Goal: Task Accomplishment & Management: Manage account settings

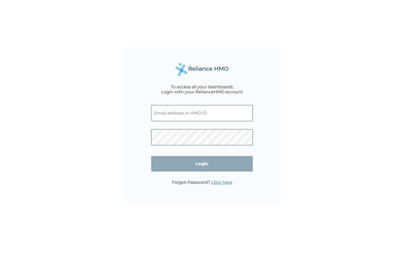
click at [221, 113] on input "text" at bounding box center [202, 113] width 102 height 16
paste input "TLG/10014/A"
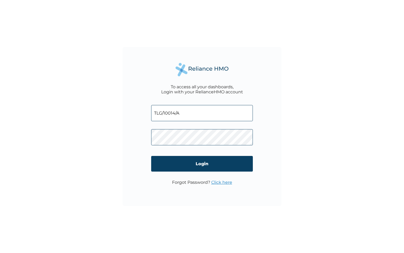
type input "TLG/10014/A"
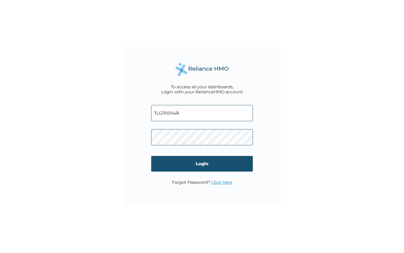
click at [188, 165] on input "Login" at bounding box center [202, 164] width 102 height 16
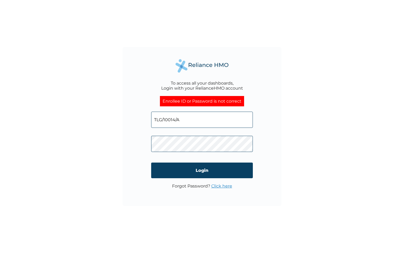
click at [188, 119] on input "TLG/10014/A" at bounding box center [202, 120] width 102 height 16
click at [155, 121] on input "TLG/10014/A" at bounding box center [202, 120] width 102 height 16
click at [209, 171] on input "Login" at bounding box center [202, 170] width 102 height 16
